Goal: Task Accomplishment & Management: Complete application form

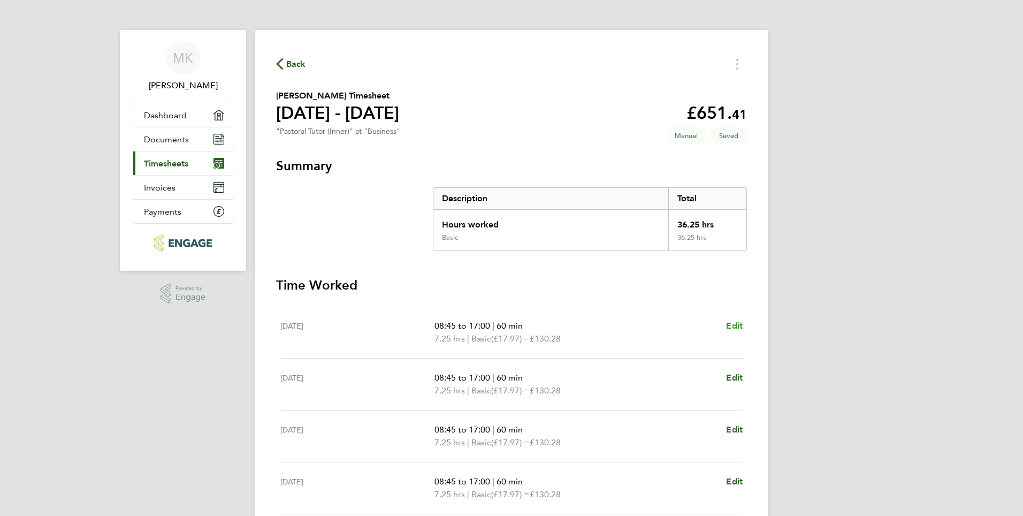
click at [731, 325] on span "Edit" at bounding box center [734, 326] width 17 height 10
select select "60"
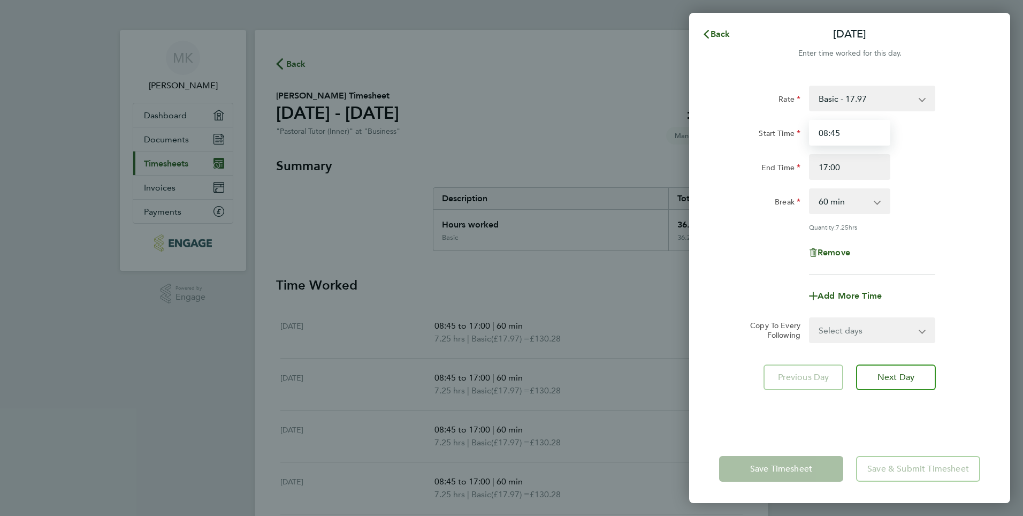
click at [848, 137] on input "08:45" at bounding box center [849, 133] width 81 height 26
drag, startPoint x: 853, startPoint y: 135, endPoint x: 818, endPoint y: 145, distance: 36.0
click at [818, 145] on input "08:45" at bounding box center [849, 133] width 81 height 26
type input "09:00"
click at [853, 329] on select "Select days Day Weekday (Mon-Fri) Weekend (Sat-Sun) [DATE] [DATE] [DATE] [DATE]…" at bounding box center [866, 330] width 112 height 24
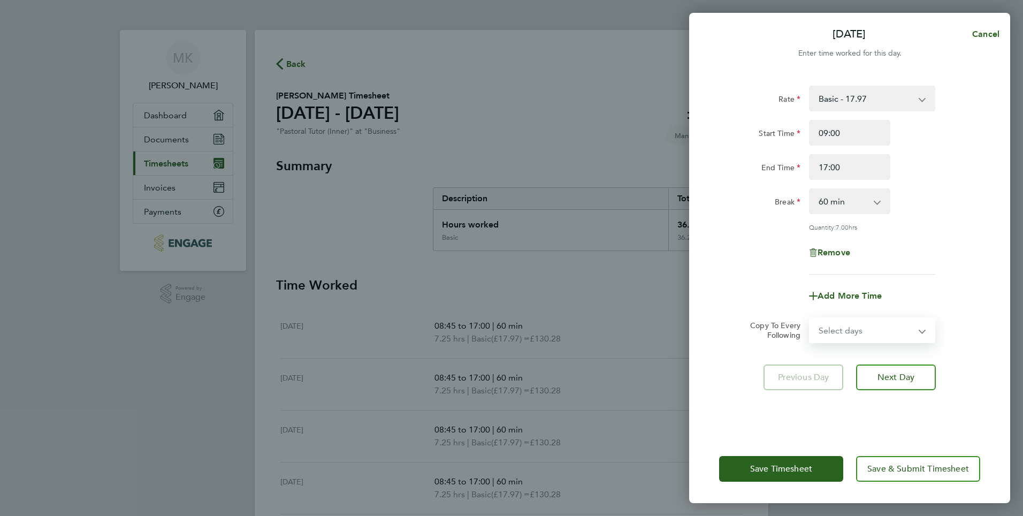
select select "WEEKDAY"
click at [810, 318] on select "Select days Day Weekday (Mon-Fri) Weekend (Sat-Sun) [DATE] [DATE] [DATE] [DATE]…" at bounding box center [866, 330] width 112 height 24
select select "[DATE]"
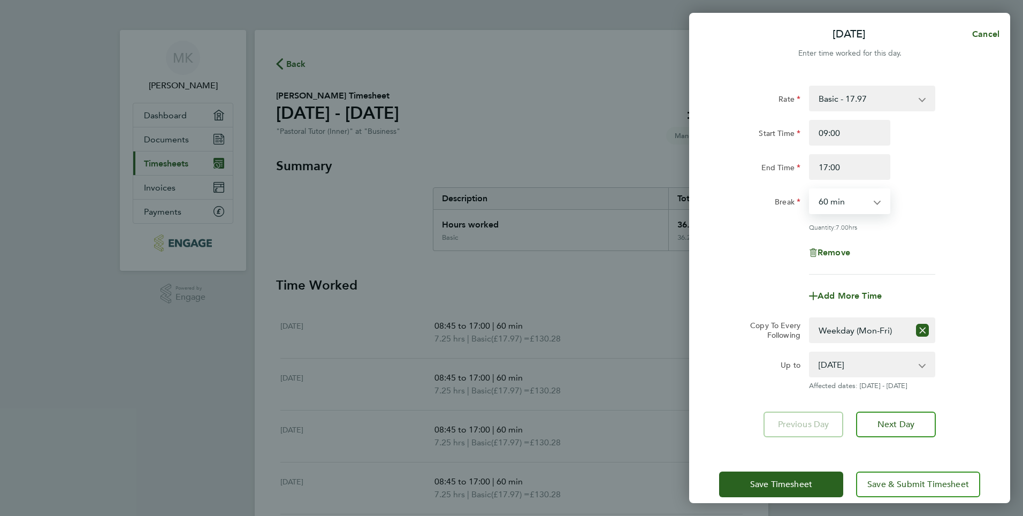
click at [859, 203] on select "0 min 15 min 30 min 45 min 60 min 75 min 90 min" at bounding box center [843, 201] width 66 height 24
click at [849, 174] on input "17:00" at bounding box center [849, 167] width 81 height 26
click at [799, 482] on span "Save Timesheet" at bounding box center [781, 484] width 62 height 11
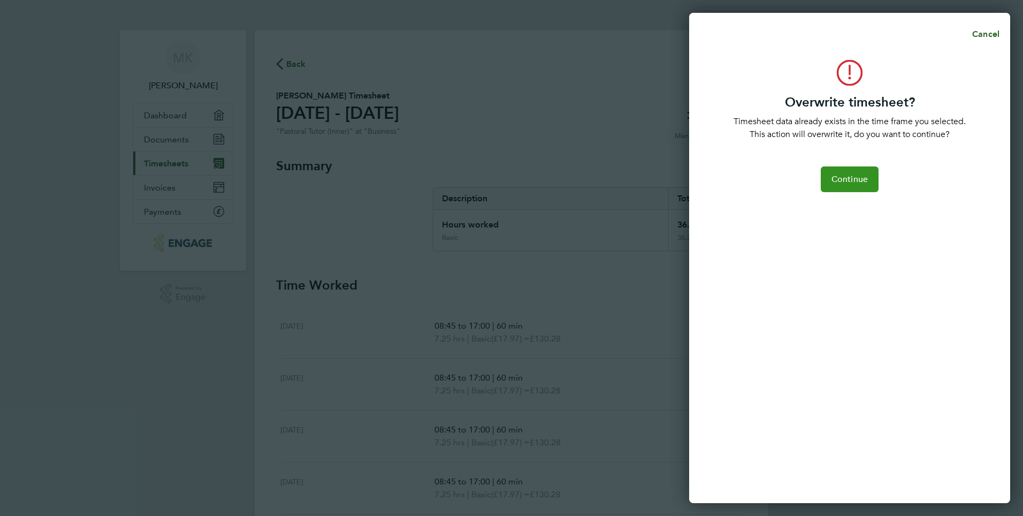
click at [853, 187] on button "Continue" at bounding box center [850, 179] width 58 height 26
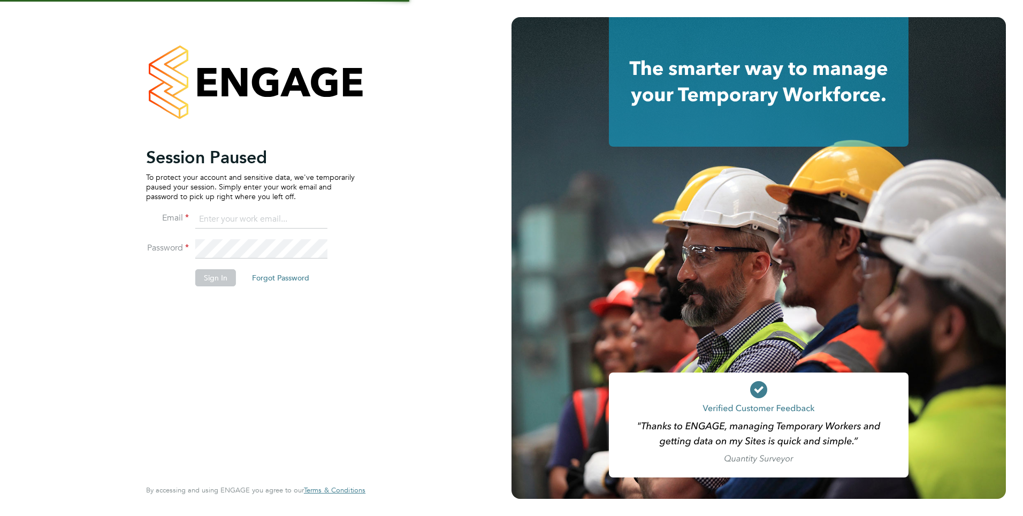
type input "moliha.khatun@ncclondon.ac.uk"
click at [225, 282] on button "Sign In" at bounding box center [215, 277] width 41 height 17
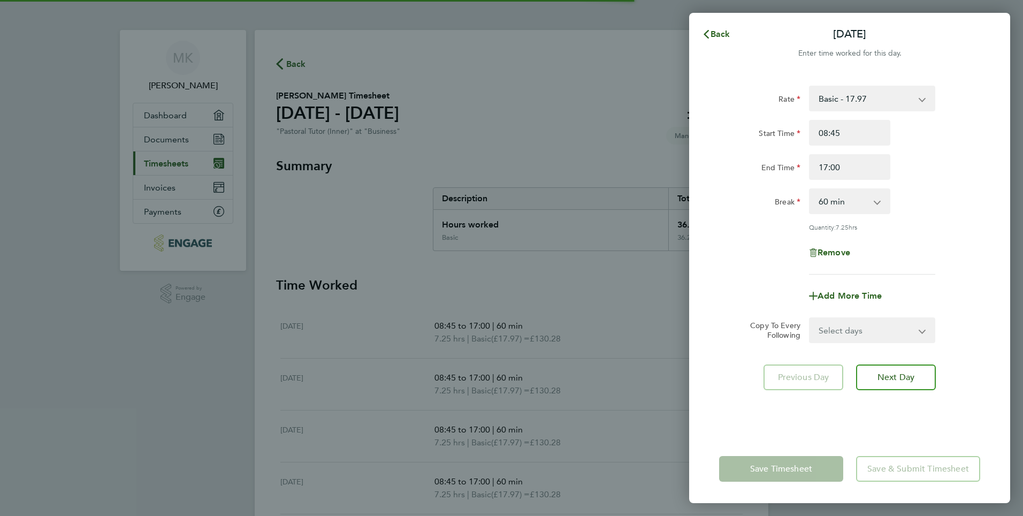
select select "60"
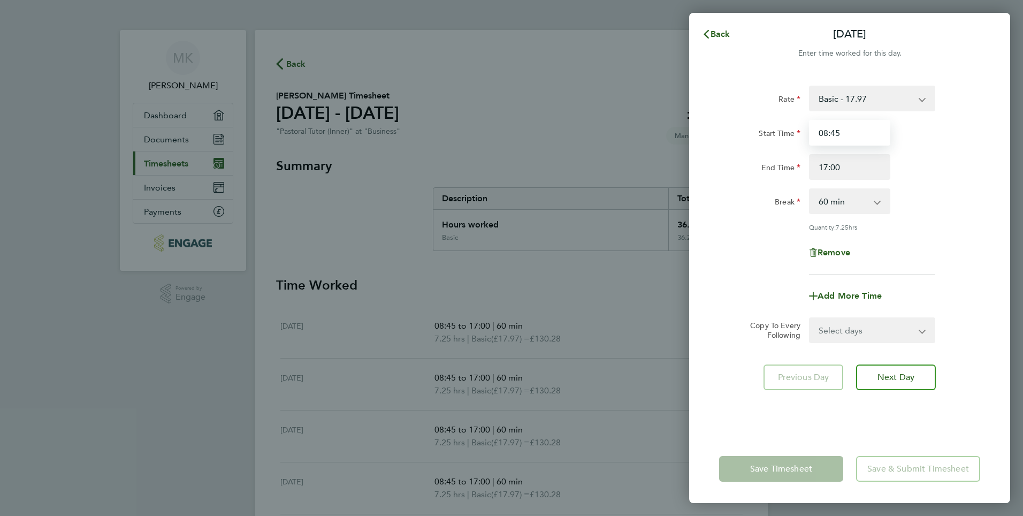
click at [847, 135] on input "08:45" at bounding box center [849, 133] width 81 height 26
drag, startPoint x: 847, startPoint y: 135, endPoint x: 812, endPoint y: 135, distance: 35.3
click at [812, 135] on input "08:45" at bounding box center [849, 133] width 81 height 26
type input "09:00"
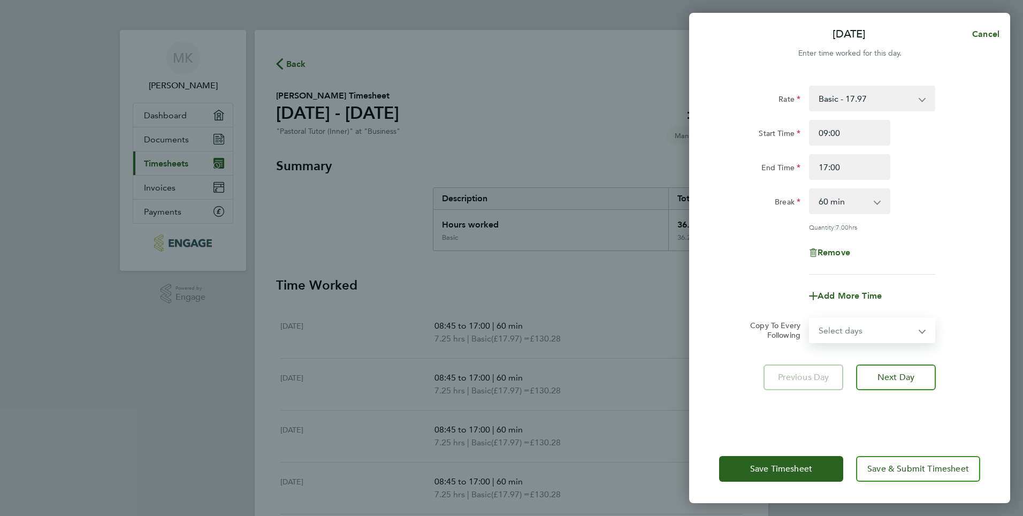
click at [912, 333] on select "Select days Day Weekday (Mon-Fri) Weekend (Sat-Sun) [DATE] [DATE] [DATE] [DATE]…" at bounding box center [866, 330] width 112 height 24
click at [827, 201] on select "0 min 15 min 30 min 45 min 60 min 75 min 90 min" at bounding box center [843, 201] width 66 height 24
click at [810, 189] on select "0 min 15 min 30 min 45 min 60 min 75 min 90 min" at bounding box center [843, 201] width 66 height 24
click at [851, 171] on input "17:00" at bounding box center [849, 167] width 81 height 26
click at [906, 326] on select "Select days Day Weekday (Mon-Fri) Weekend (Sat-Sun) [DATE] [DATE] [DATE] [DATE]…" at bounding box center [866, 330] width 112 height 24
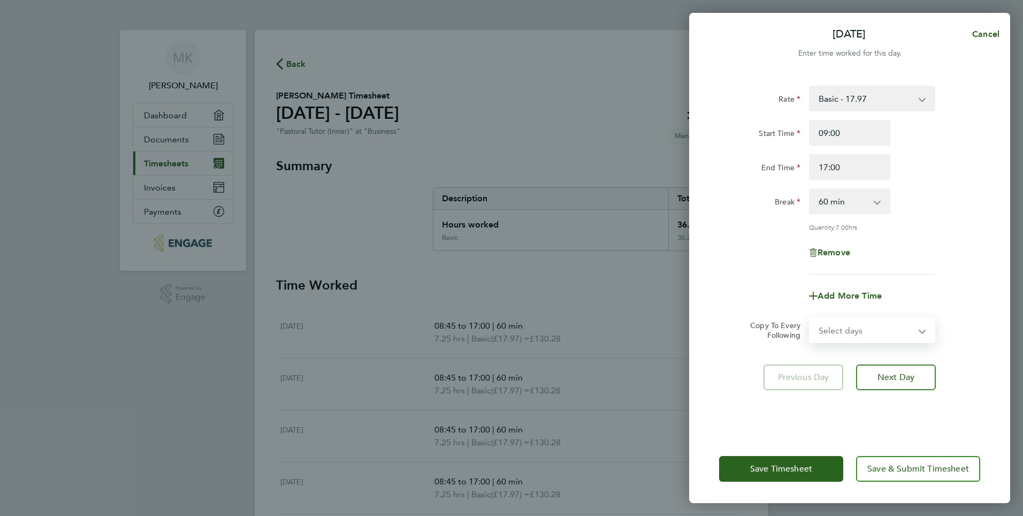
select select "WEEKDAY"
click at [810, 318] on select "Select days Day Weekday (Mon-Fri) Weekend (Sat-Sun) [DATE] [DATE] [DATE] [DATE]…" at bounding box center [866, 330] width 112 height 24
select select "[DATE]"
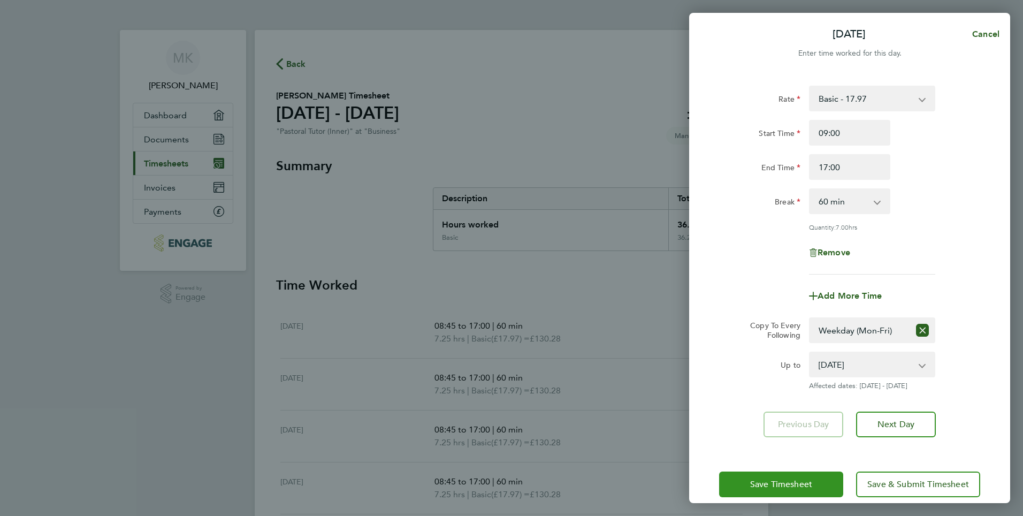
click at [776, 486] on span "Save Timesheet" at bounding box center [781, 484] width 62 height 11
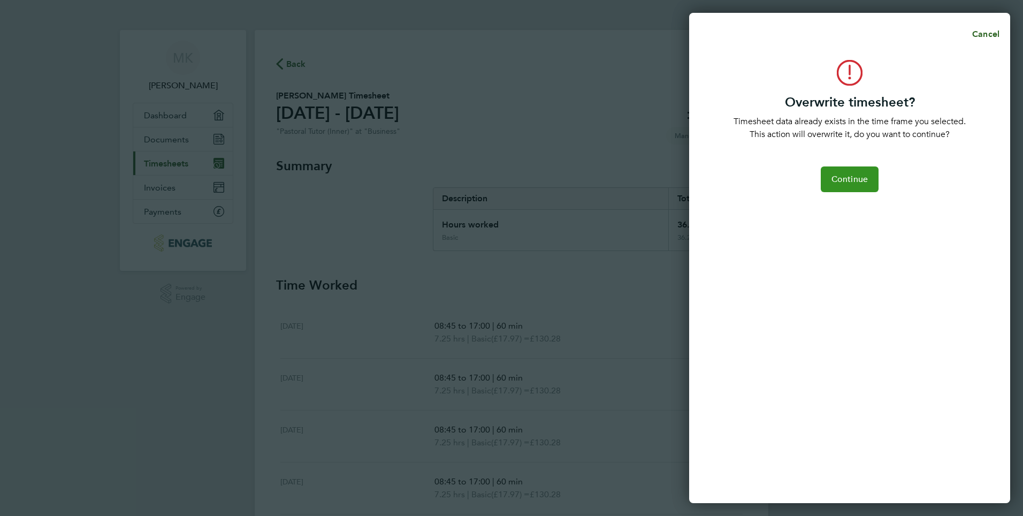
click at [849, 178] on span "Continue" at bounding box center [850, 179] width 36 height 11
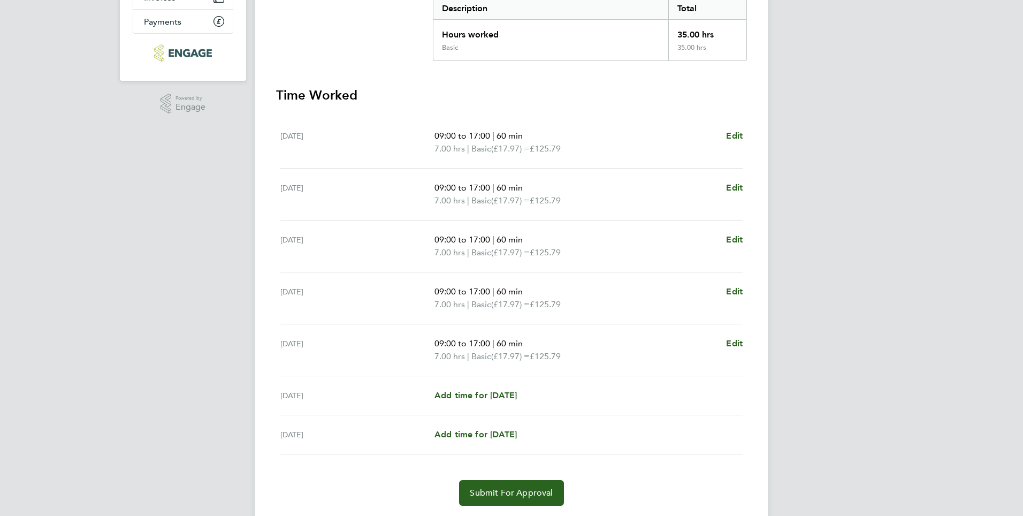
scroll to position [223, 0]
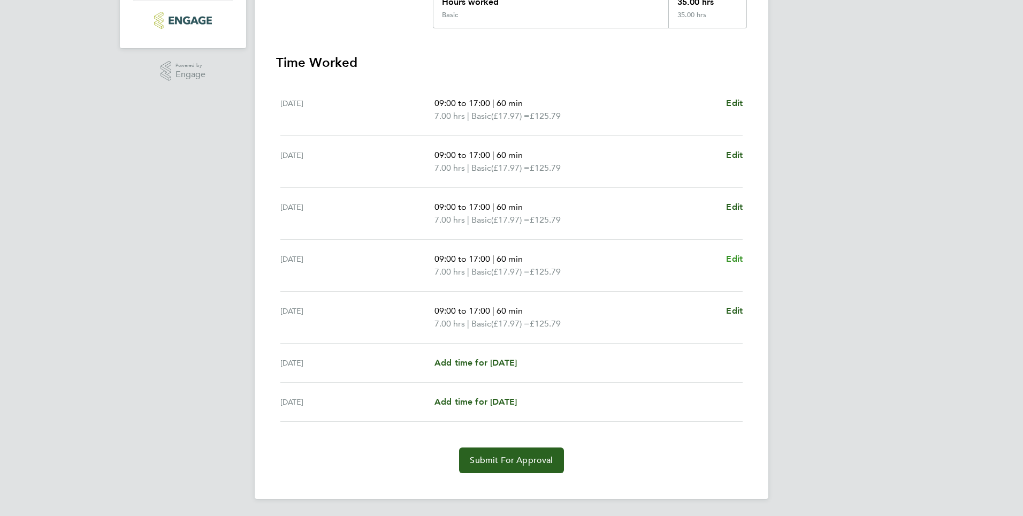
click at [733, 258] on span "Edit" at bounding box center [734, 259] width 17 height 10
select select "60"
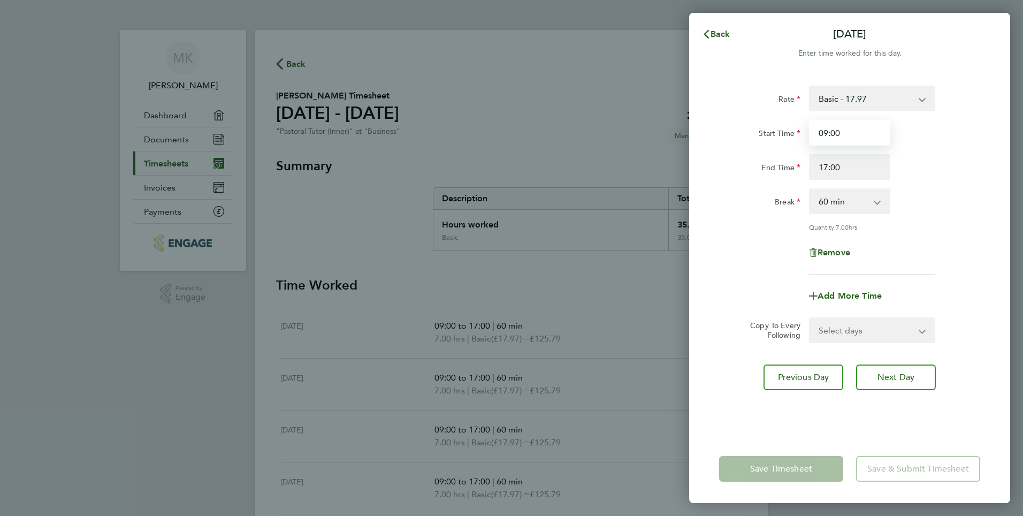
click at [859, 130] on input "09:00" at bounding box center [849, 133] width 81 height 26
click at [713, 37] on span "Back" at bounding box center [721, 34] width 20 height 10
